Goal: Information Seeking & Learning: Learn about a topic

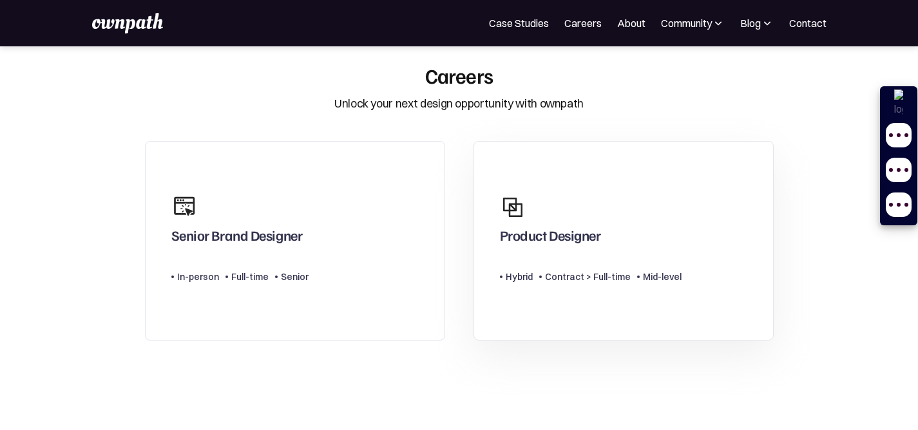
scroll to position [16, 0]
click at [596, 227] on div "Product Designer" at bounding box center [550, 237] width 101 height 23
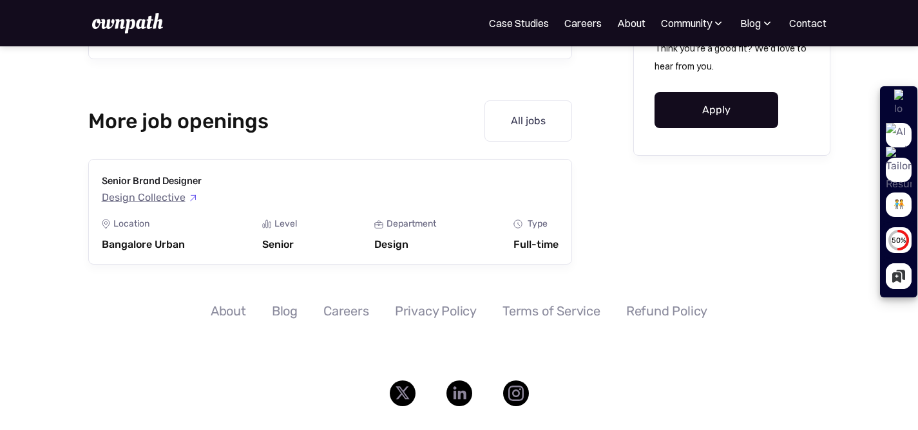
scroll to position [1480, 0]
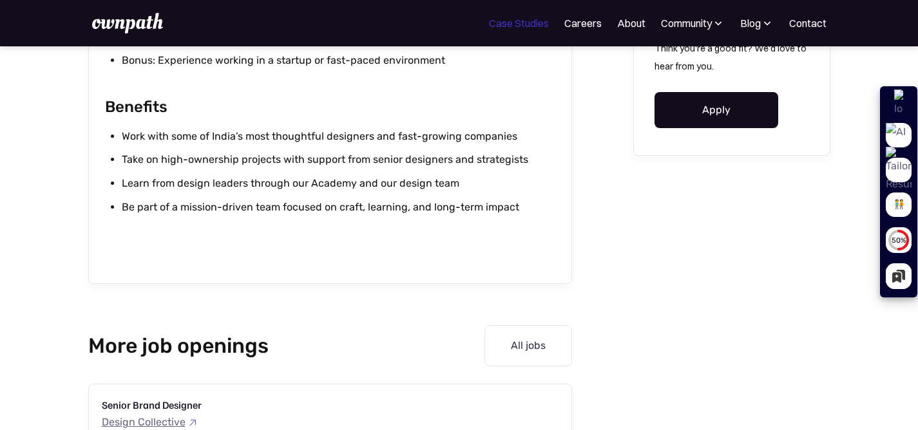
click at [517, 21] on link "Case Studies" at bounding box center [519, 22] width 60 height 15
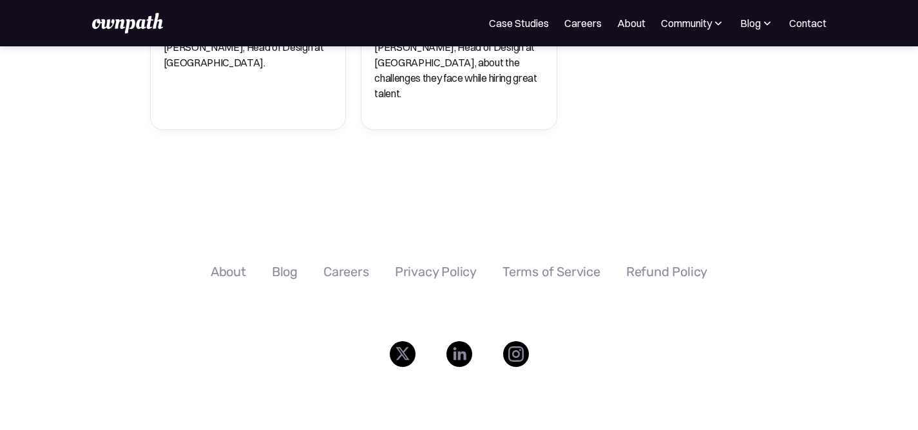
scroll to position [1035, 0]
